Goal: Task Accomplishment & Management: Use online tool/utility

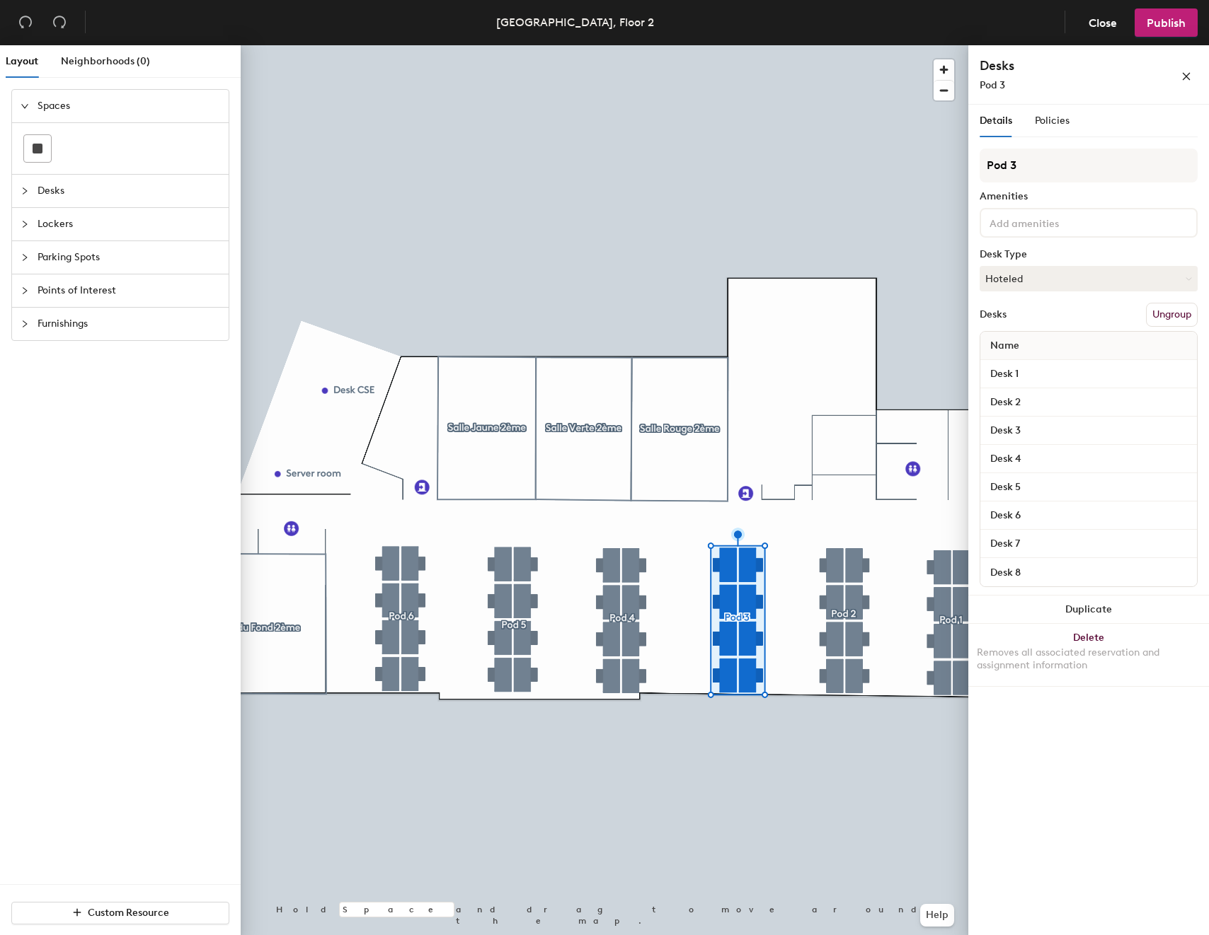
click at [1205, 210] on div "Details Policies Pod 3 Amenities Desk Type Hoteled Desks Ungroup Name Desk 1 De…" at bounding box center [1088, 523] width 241 height 836
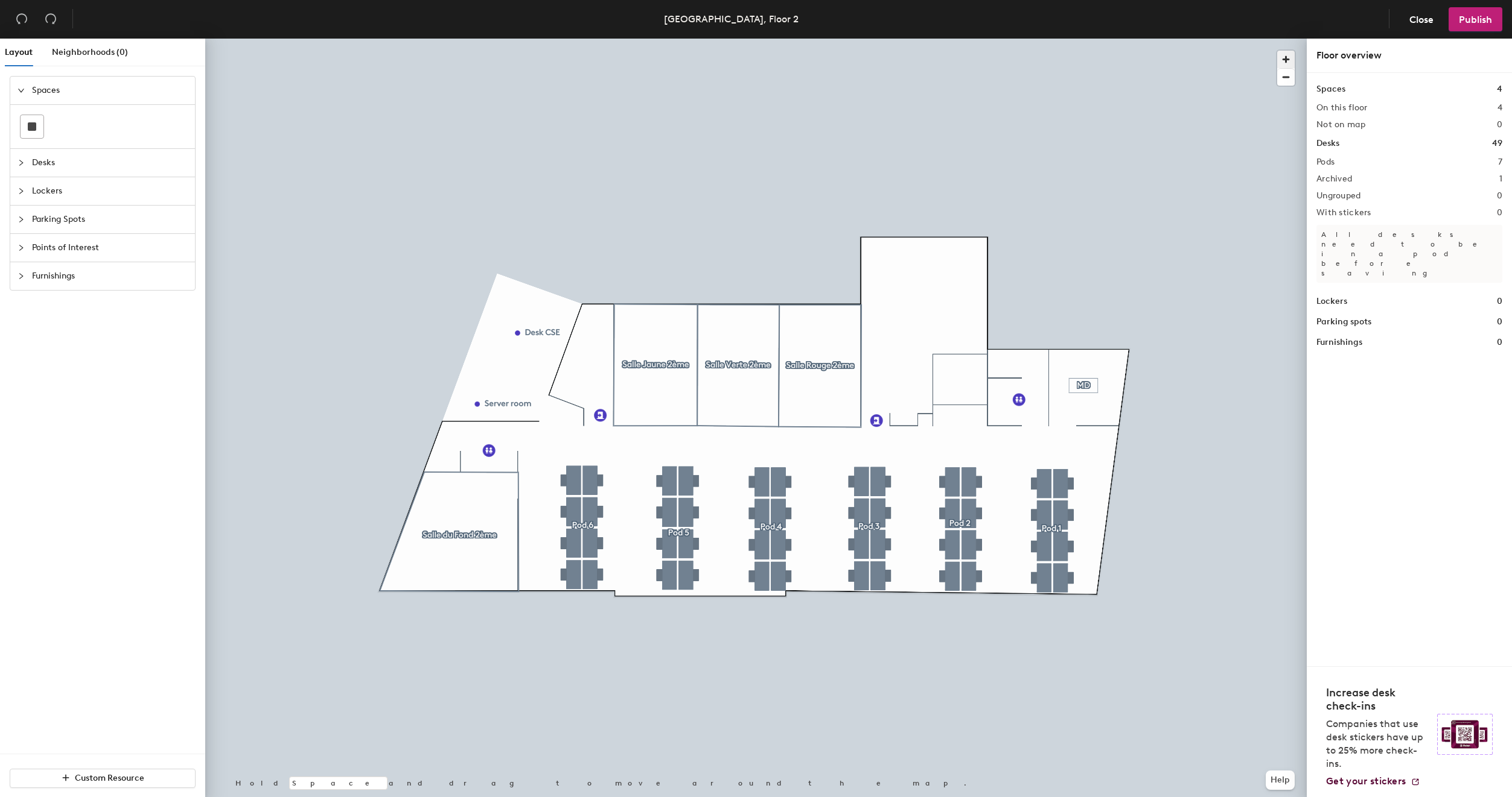
click at [1030, 61] on span "button" at bounding box center [1285, 59] width 18 height 18
click at [1030, 78] on span "button" at bounding box center [1285, 78] width 18 height 17
click at [964, 38] on div at bounding box center [756, 38] width 1101 height 0
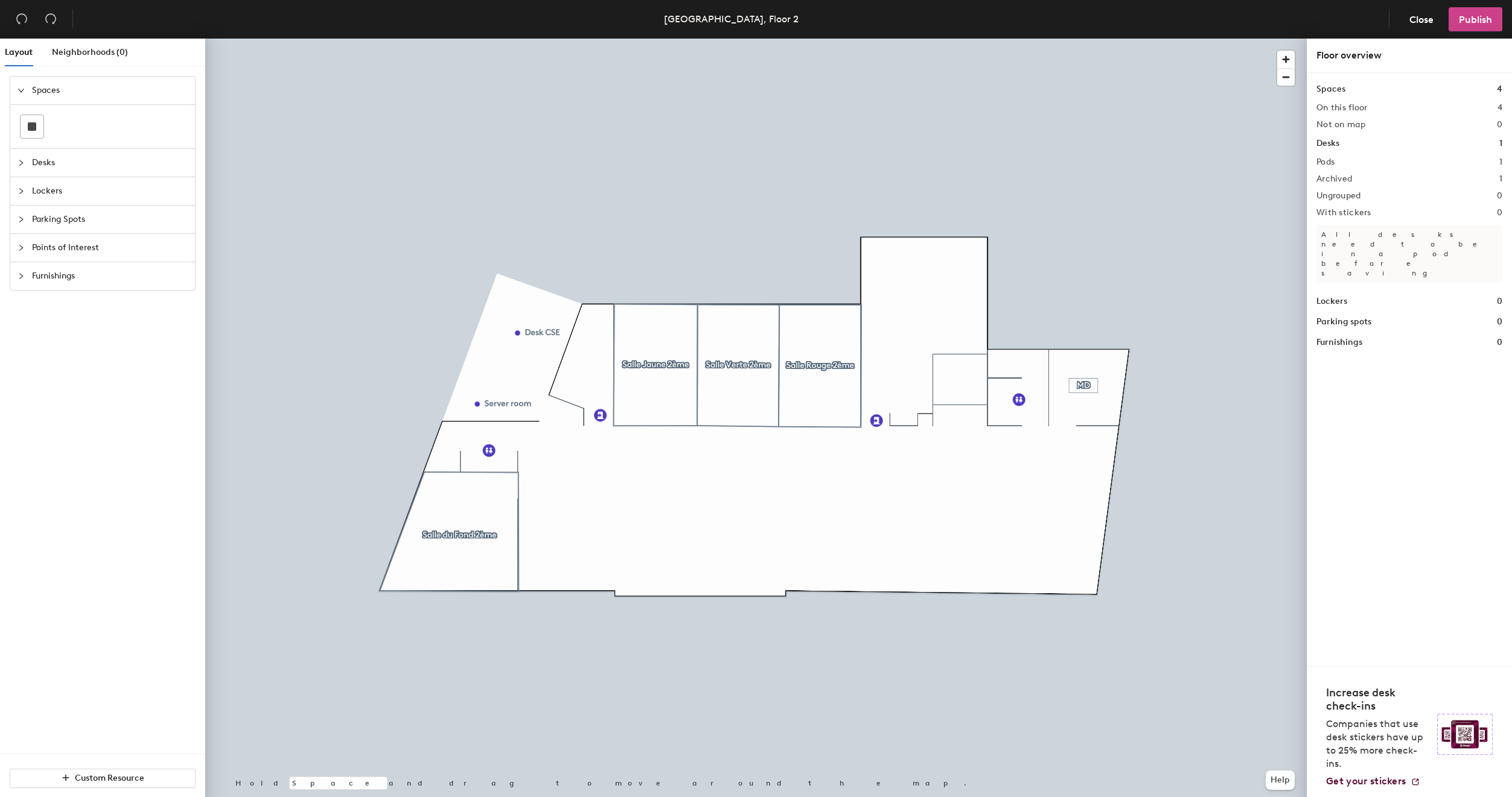
click at [1030, 19] on span "Publish" at bounding box center [1474, 19] width 33 height 11
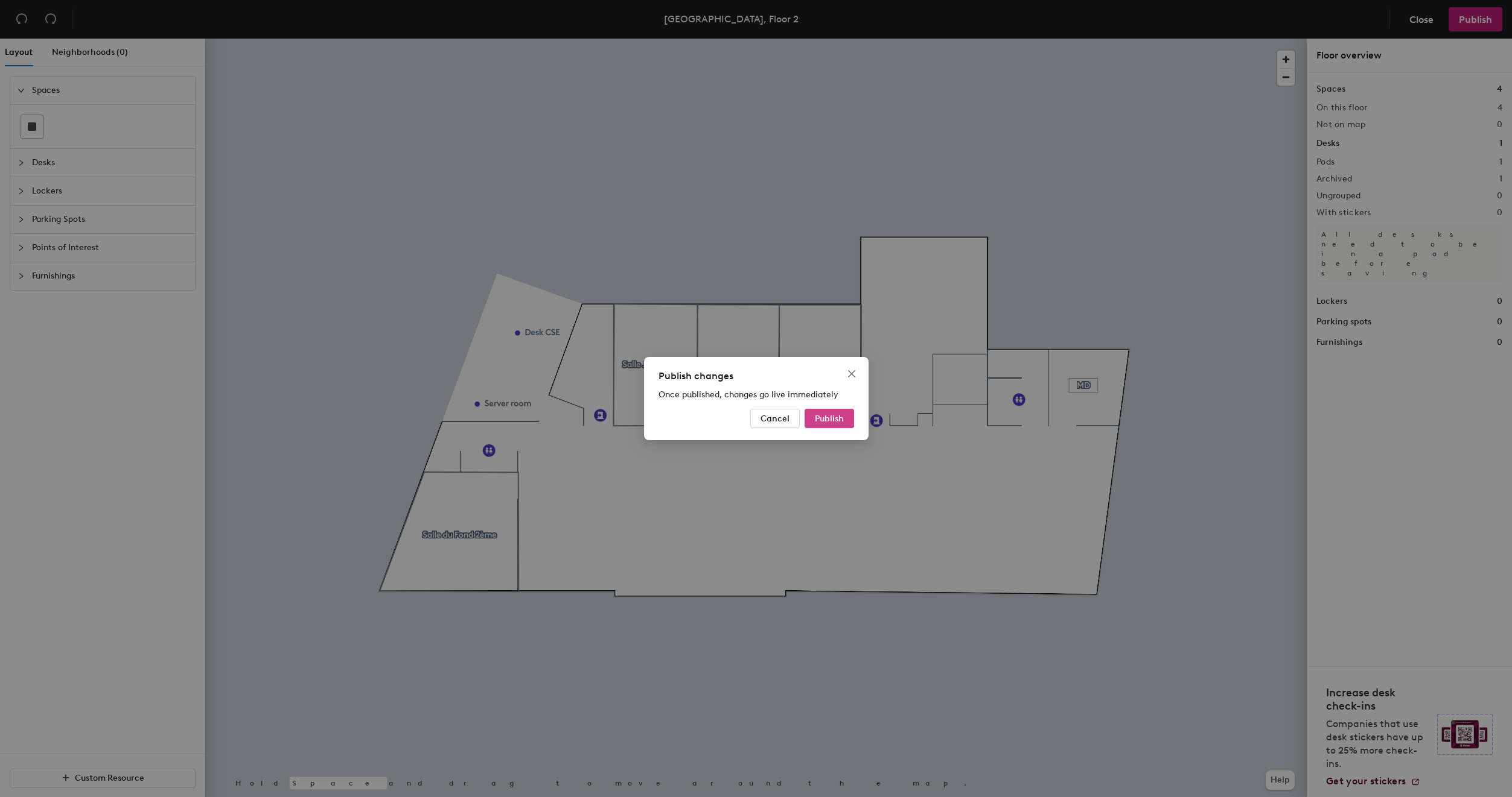
click at [825, 416] on span "Publish" at bounding box center [829, 419] width 29 height 10
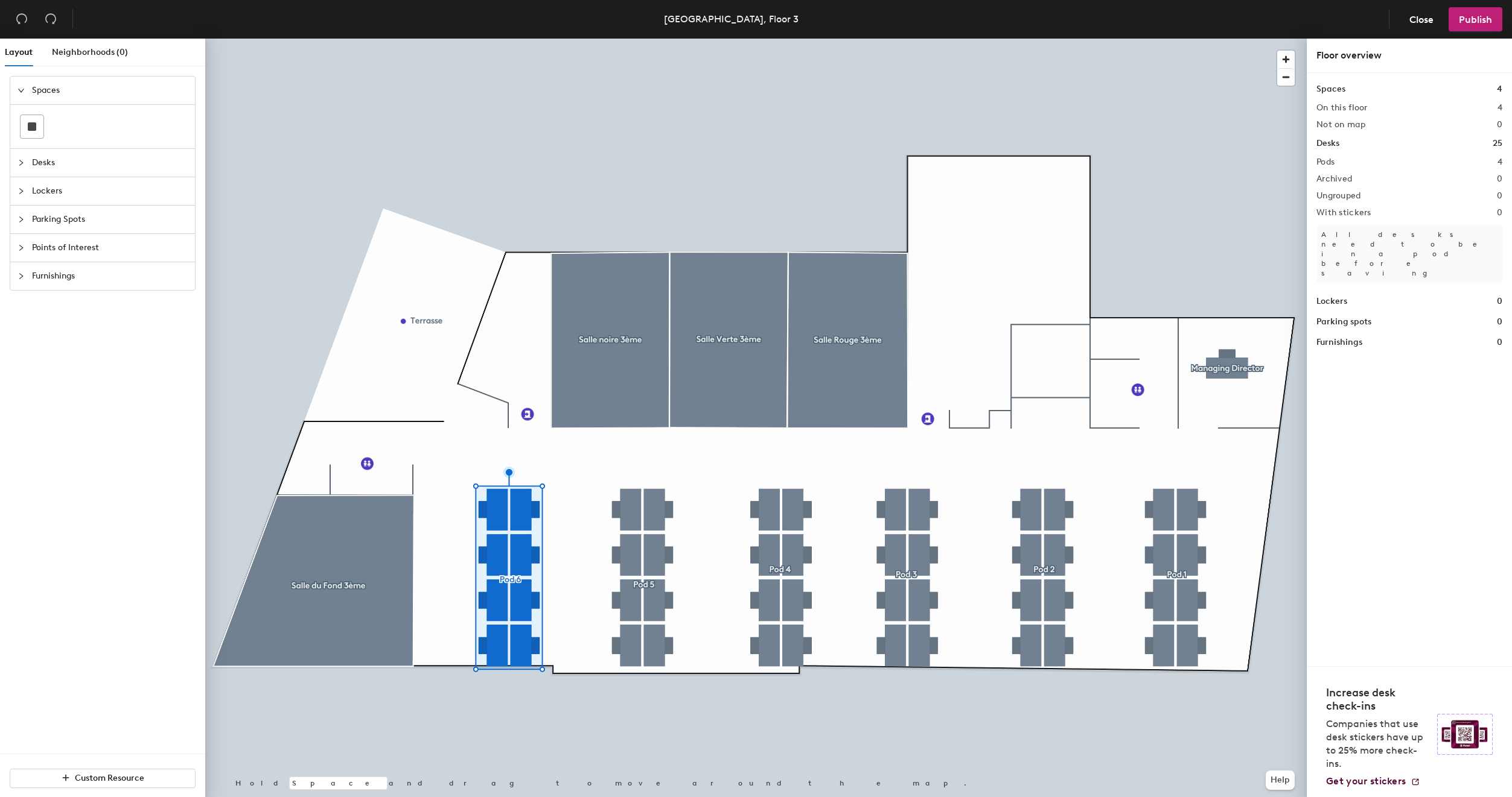
click at [907, 38] on div at bounding box center [756, 38] width 1101 height 0
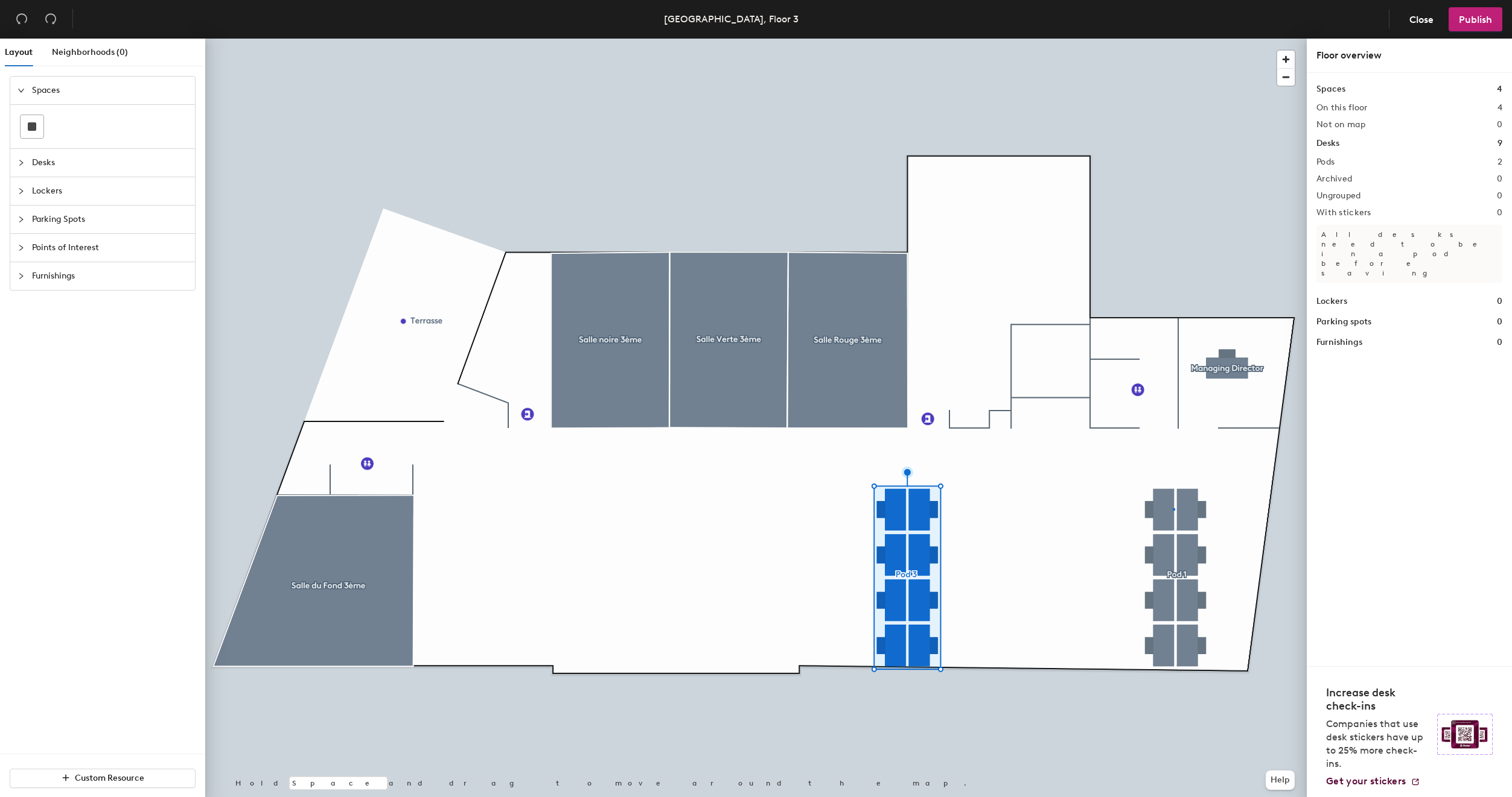
click at [1173, 38] on div at bounding box center [756, 38] width 1101 height 0
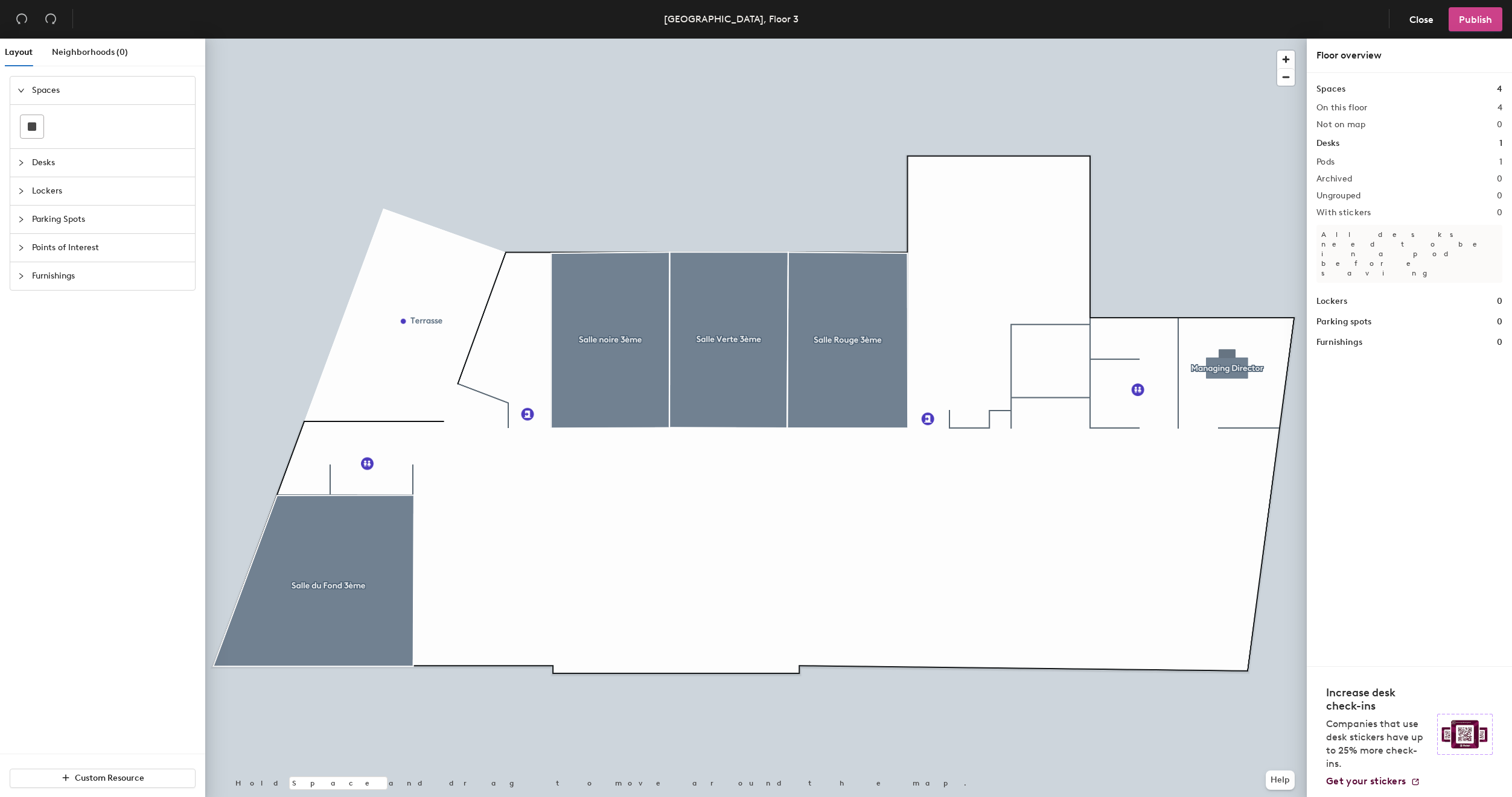
click at [1483, 18] on span "Publish" at bounding box center [1474, 19] width 33 height 11
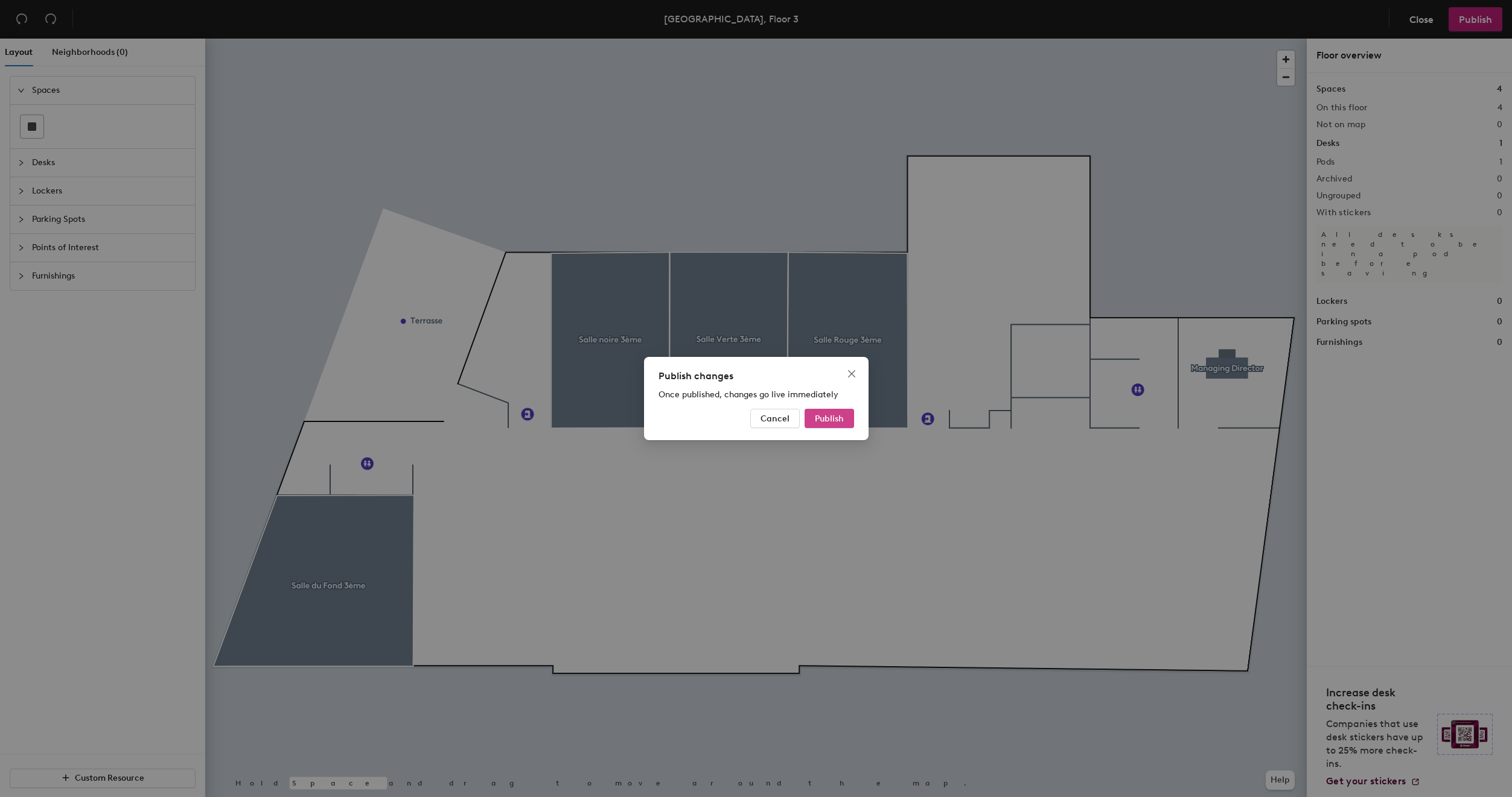
click at [836, 419] on span "Publish" at bounding box center [829, 419] width 29 height 10
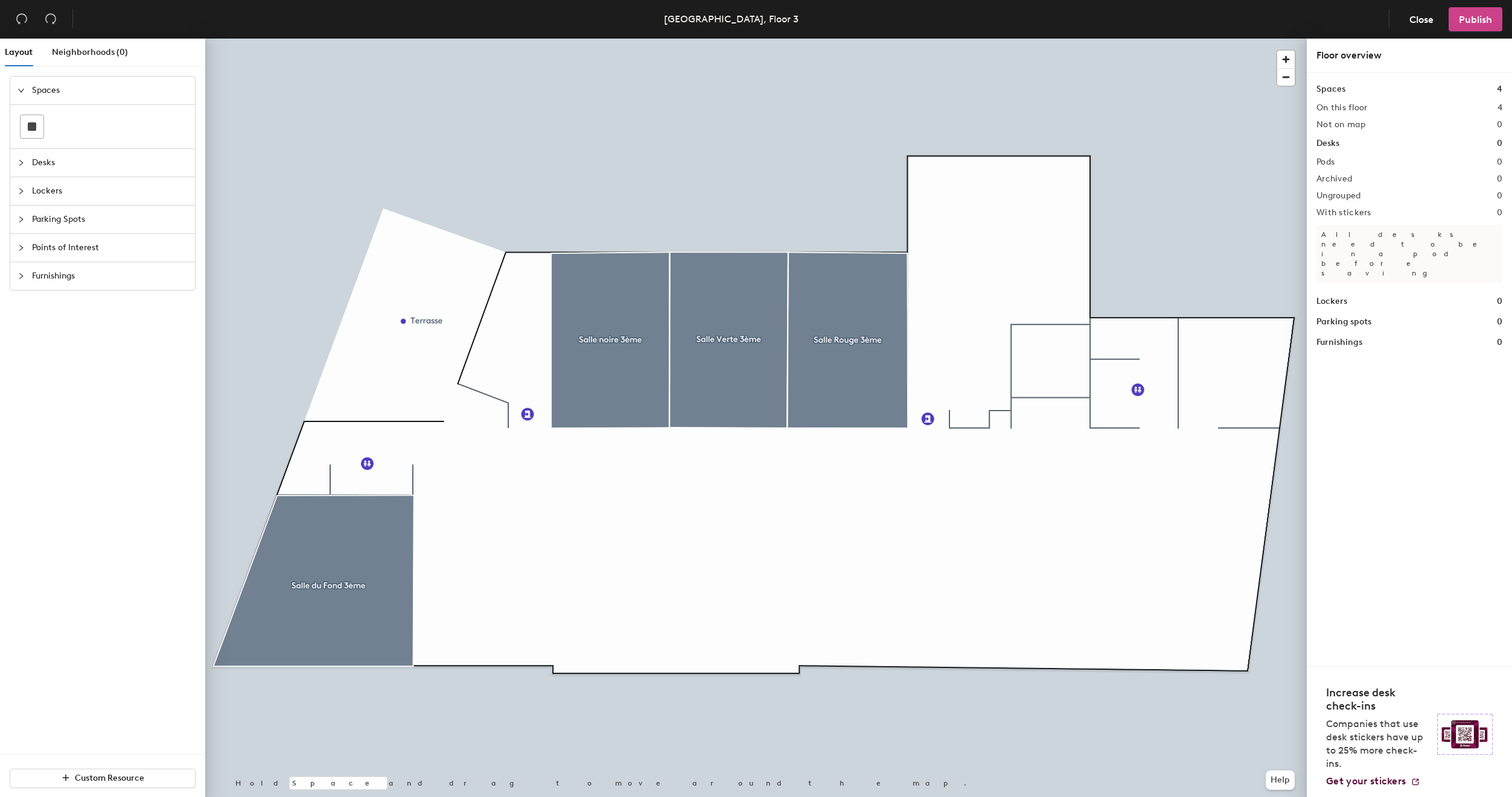
click at [1477, 22] on span "Publish" at bounding box center [1474, 19] width 33 height 11
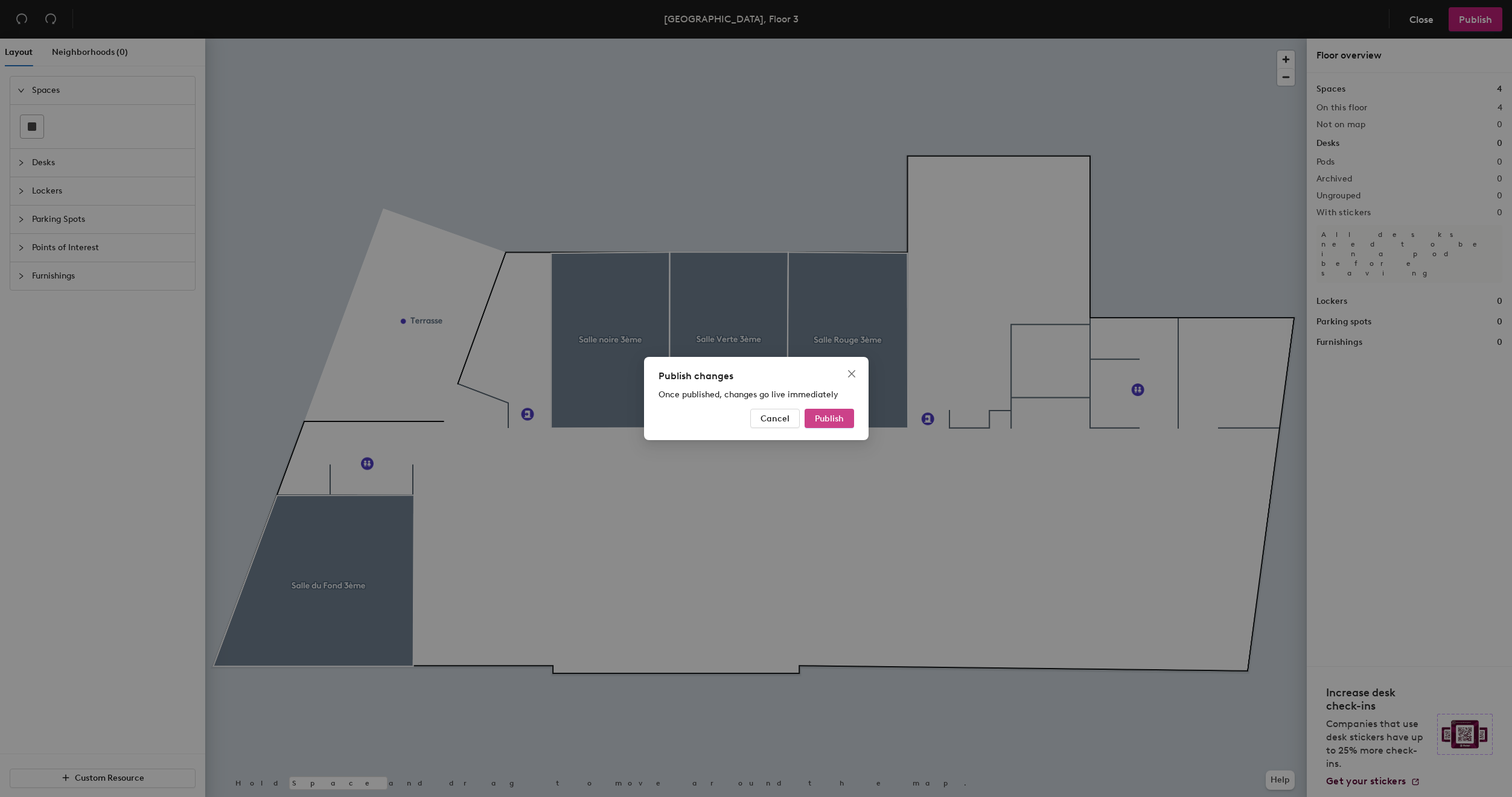
click at [837, 421] on span "Publish" at bounding box center [829, 419] width 29 height 10
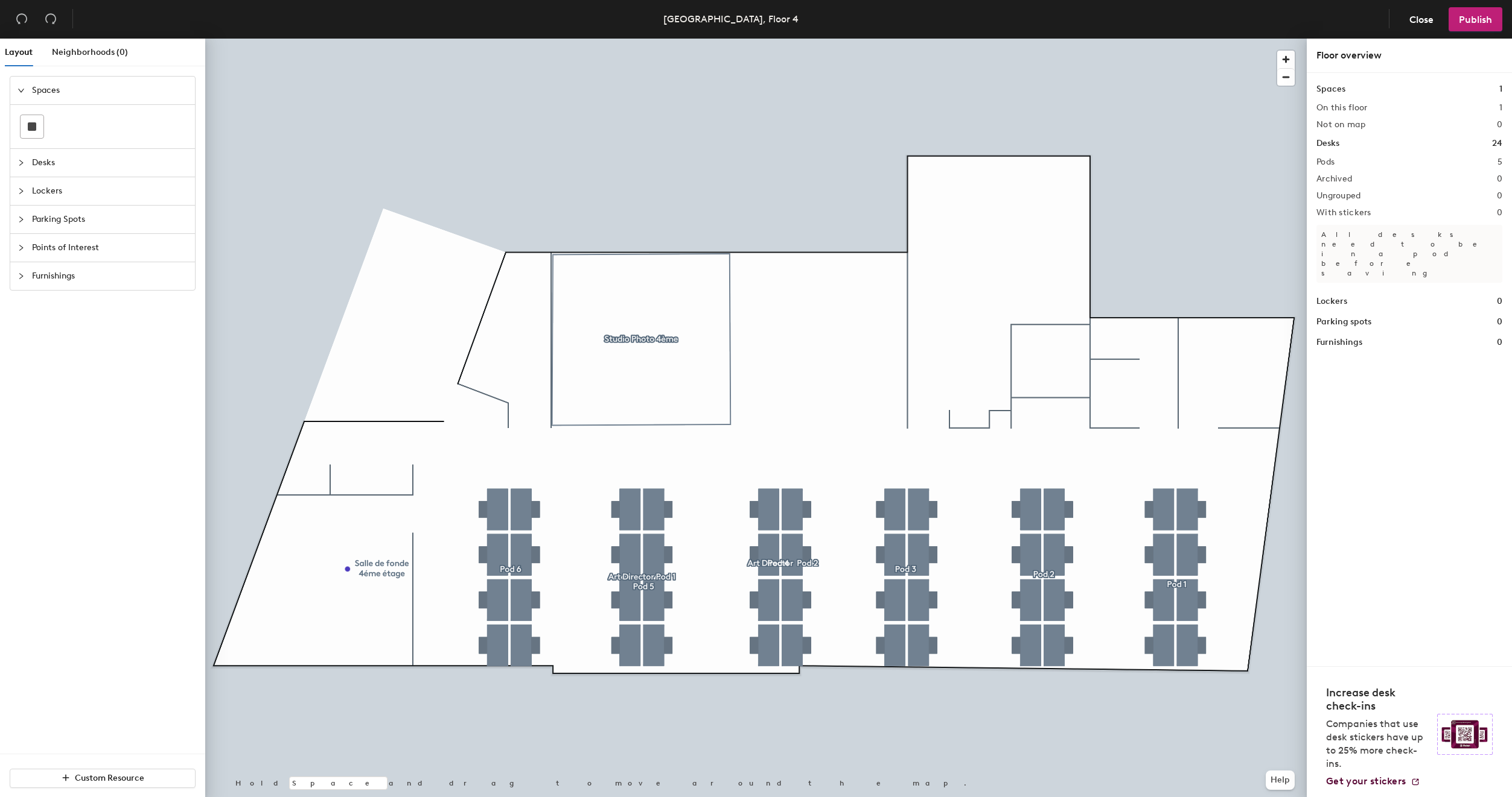
click at [752, 38] on div at bounding box center [756, 38] width 1101 height 0
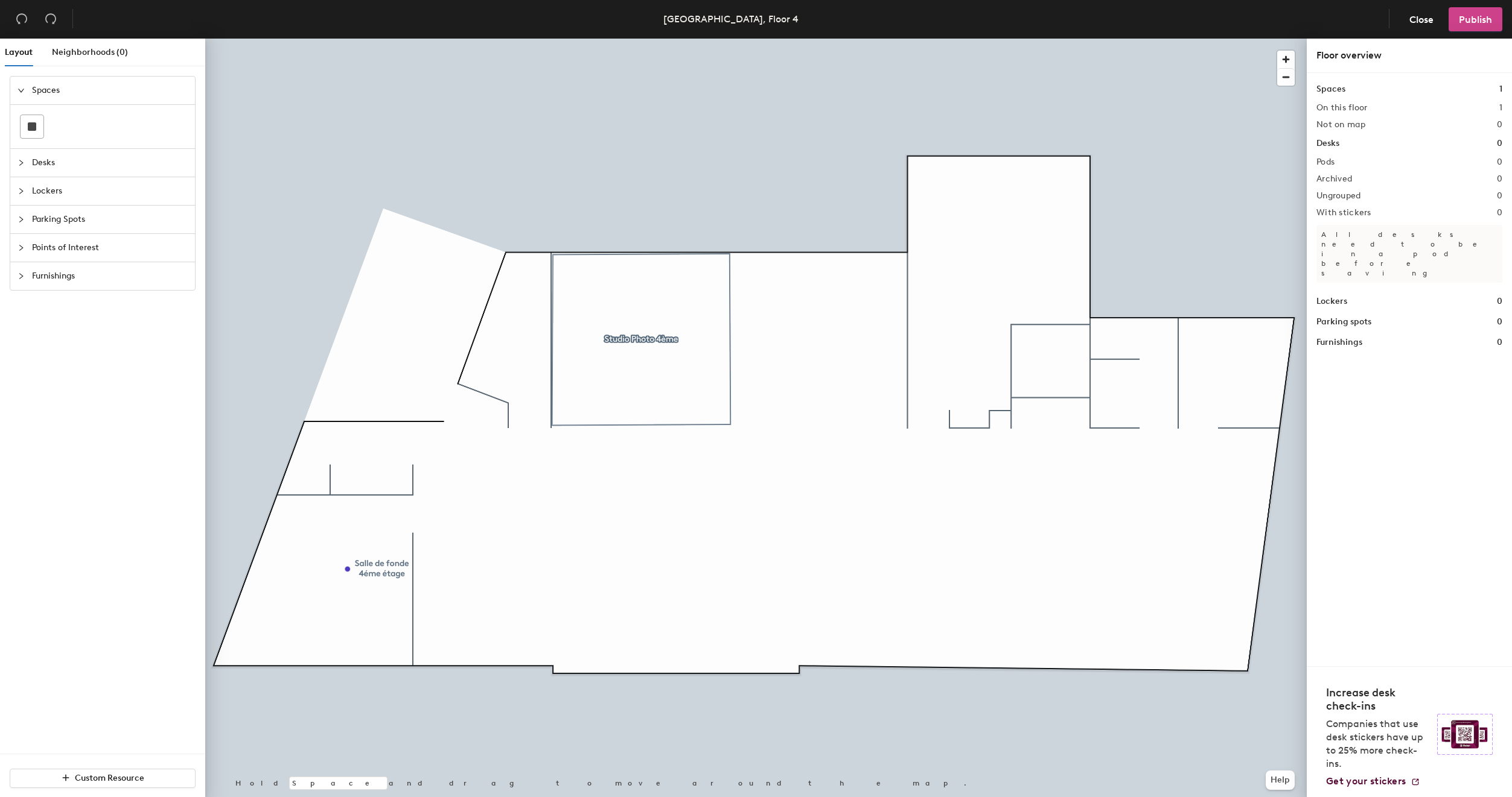
click at [1467, 21] on span "Publish" at bounding box center [1474, 19] width 33 height 11
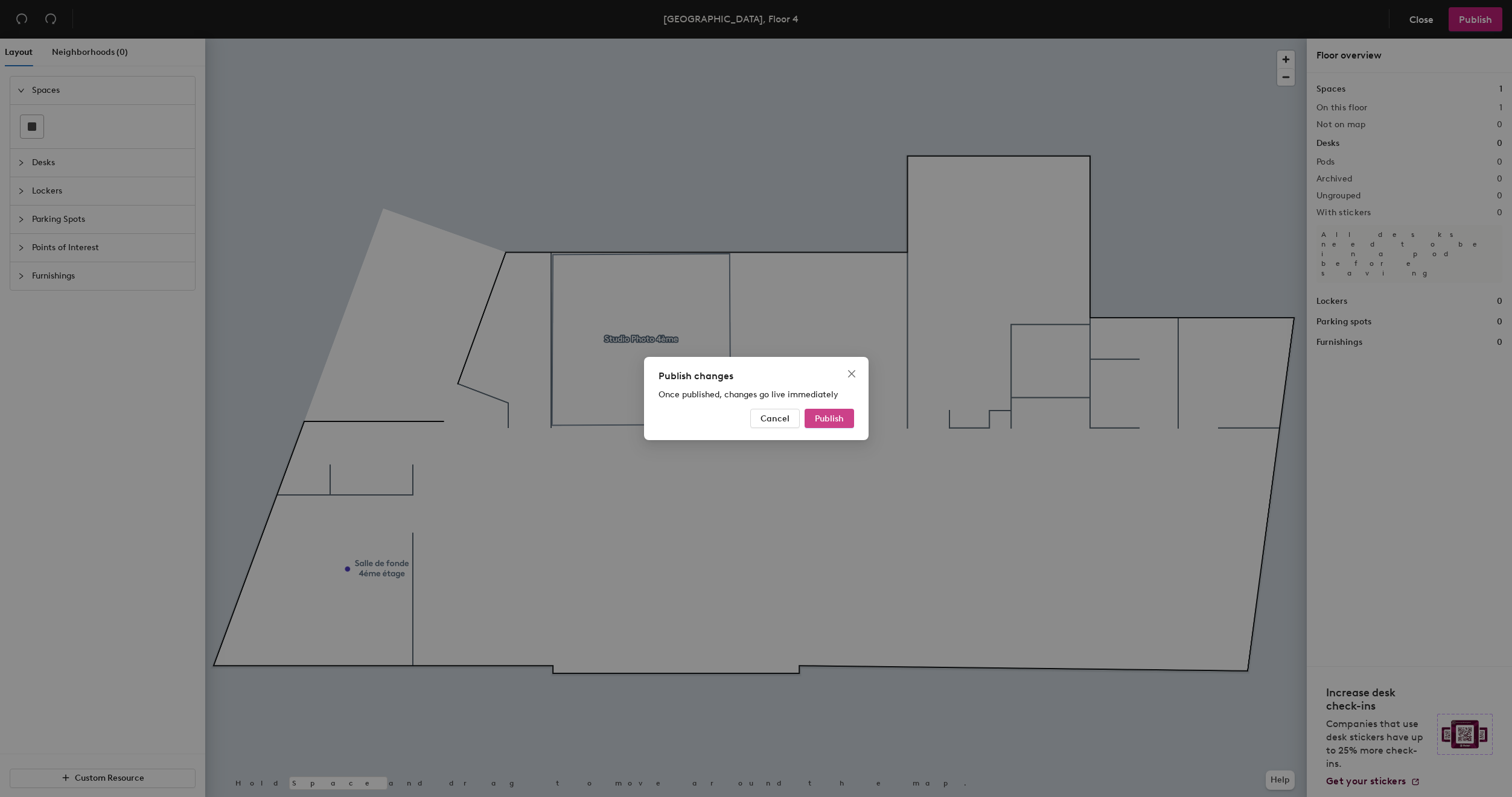
click at [846, 419] on button "Publish" at bounding box center [829, 419] width 49 height 20
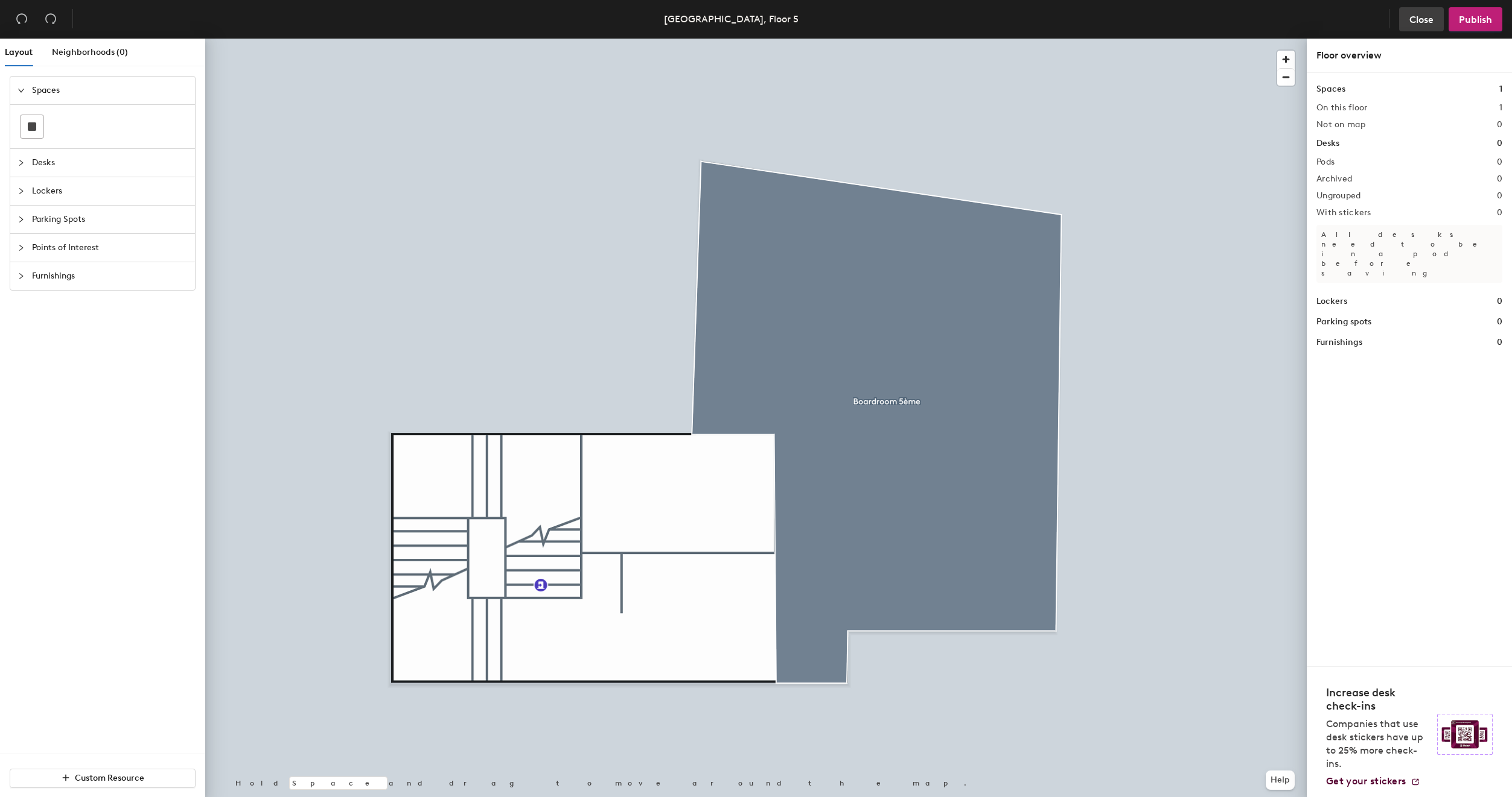
click at [1411, 18] on span "Close" at bounding box center [1421, 19] width 24 height 11
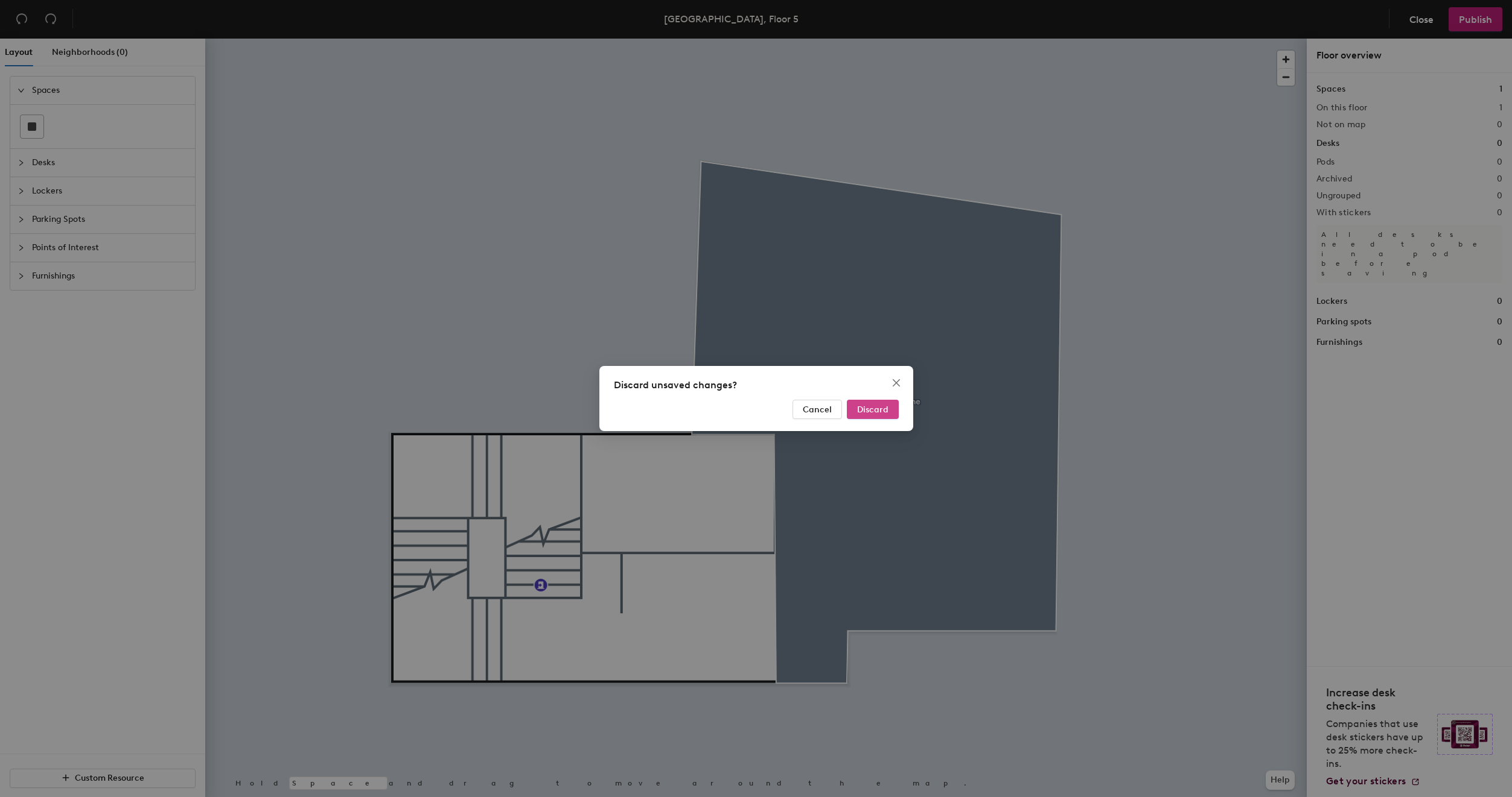
click at [867, 408] on span "Discard" at bounding box center [872, 410] width 32 height 10
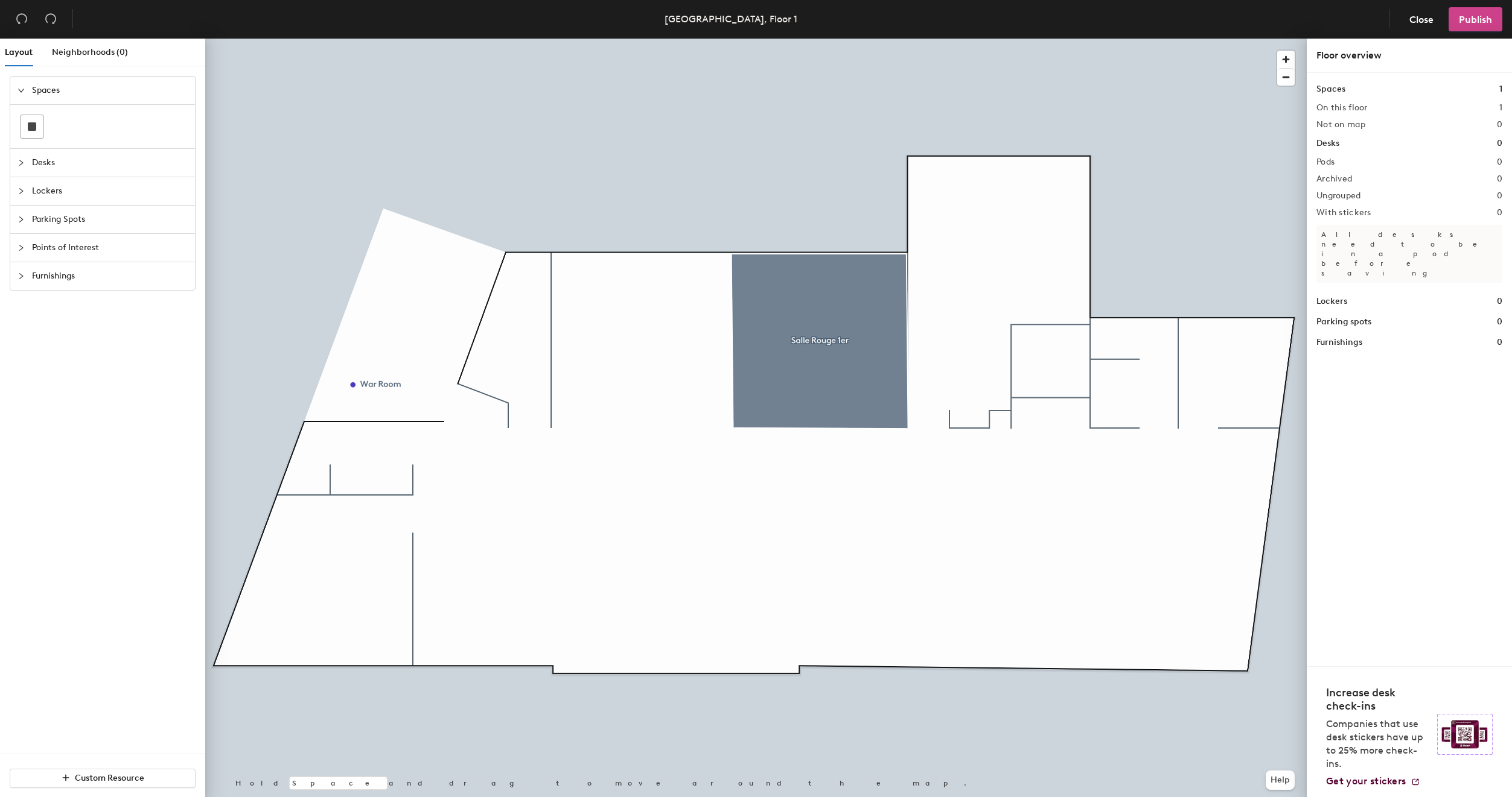
click at [1478, 14] on span "Publish" at bounding box center [1474, 19] width 33 height 11
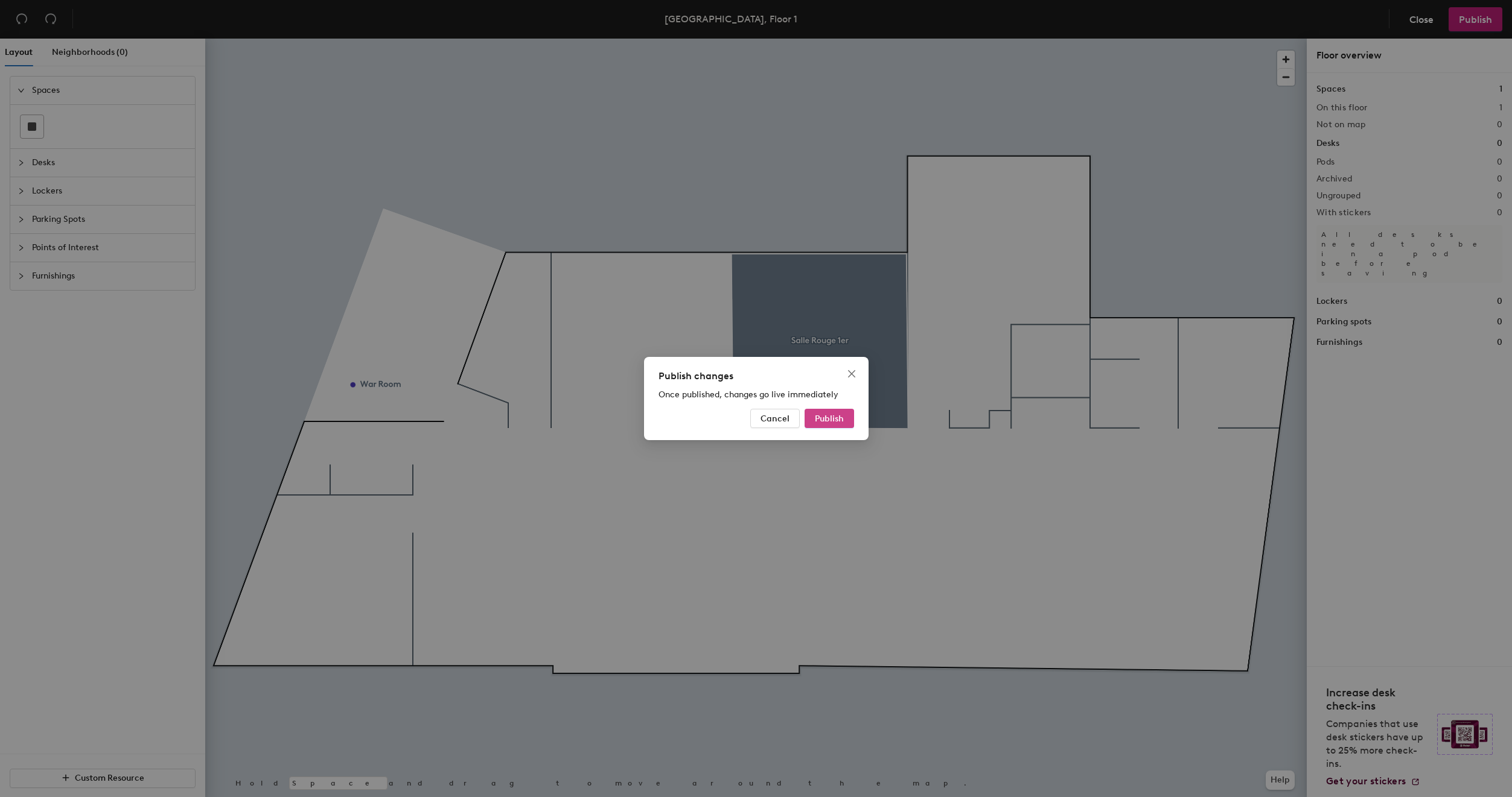
click at [842, 418] on span "Publish" at bounding box center [829, 419] width 29 height 10
